Goal: Navigation & Orientation: Find specific page/section

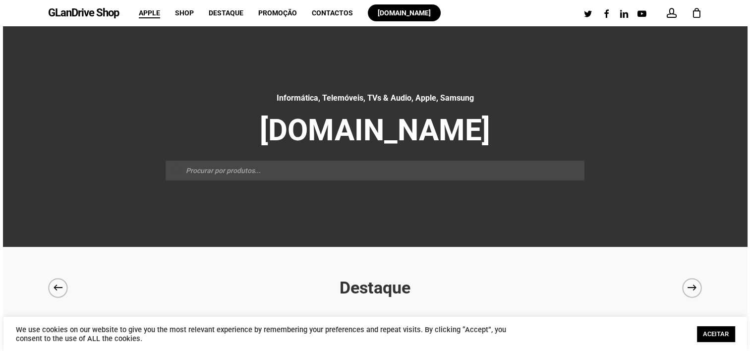
click at [148, 14] on span "Apple" at bounding box center [149, 13] width 21 height 8
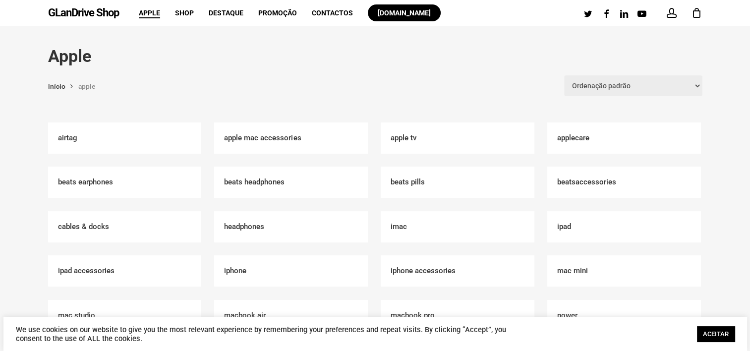
click at [107, 130] on h2 "AirTag (10)" at bounding box center [125, 137] width 154 height 31
click at [567, 274] on h2 "Mac Mini (3)" at bounding box center [624, 270] width 154 height 31
click at [180, 12] on span "Shop" at bounding box center [184, 13] width 19 height 8
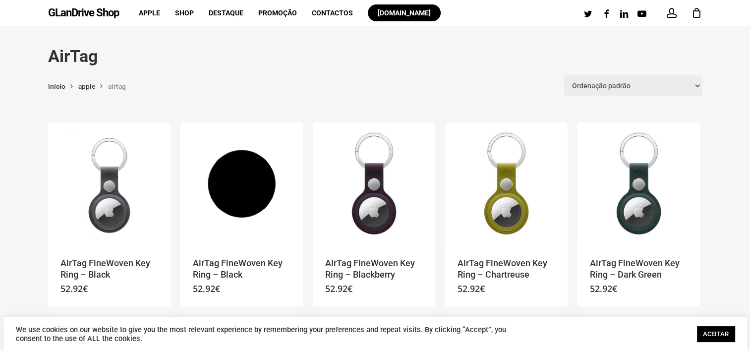
click at [260, 59] on h1 "AirTag" at bounding box center [375, 56] width 655 height 21
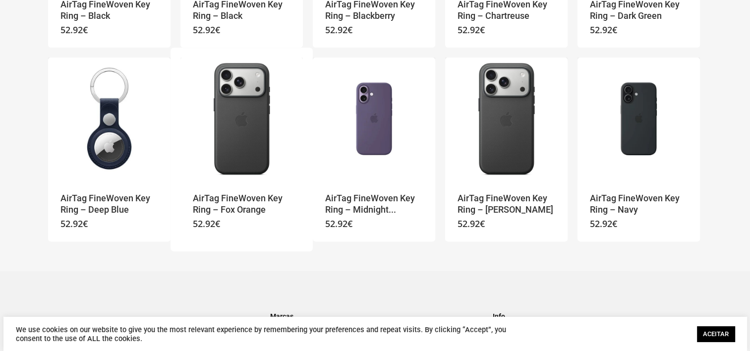
scroll to position [258, 0]
